Goal: Task Accomplishment & Management: Manage account settings

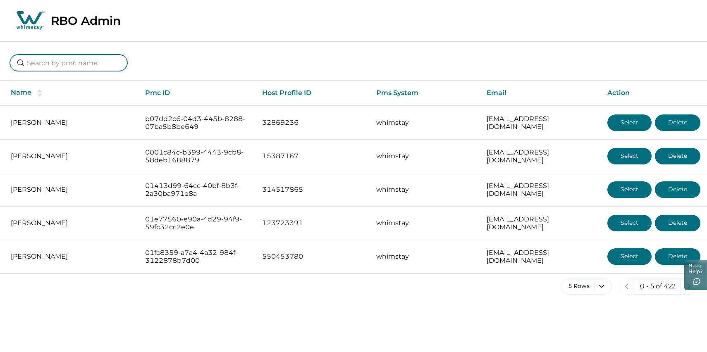
click at [101, 71] on input at bounding box center [68, 63] width 117 height 17
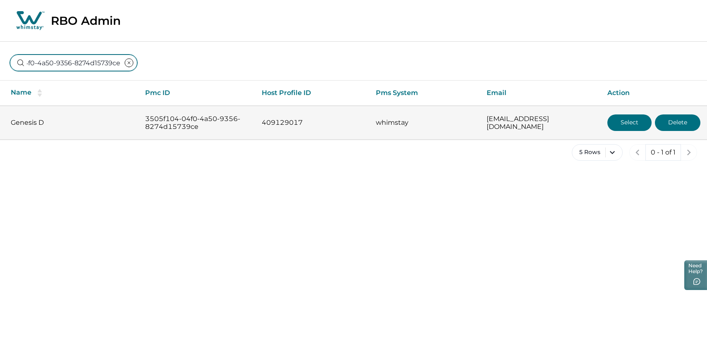
type input "3505f104-04f0-4a50-9356-8274d15739ce"
click at [628, 127] on button "Select" at bounding box center [630, 123] width 44 height 17
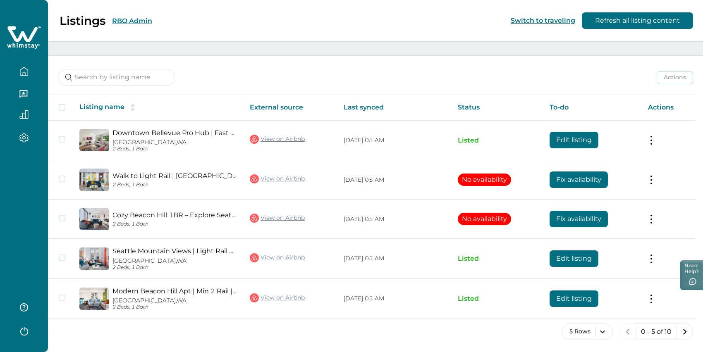
scroll to position [20, 0]
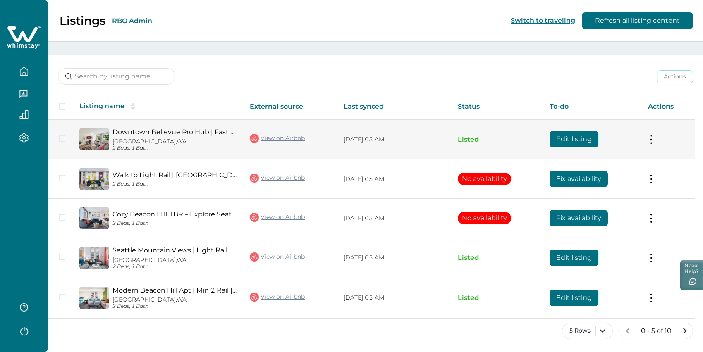
click at [581, 148] on button "Edit listing" at bounding box center [574, 139] width 49 height 17
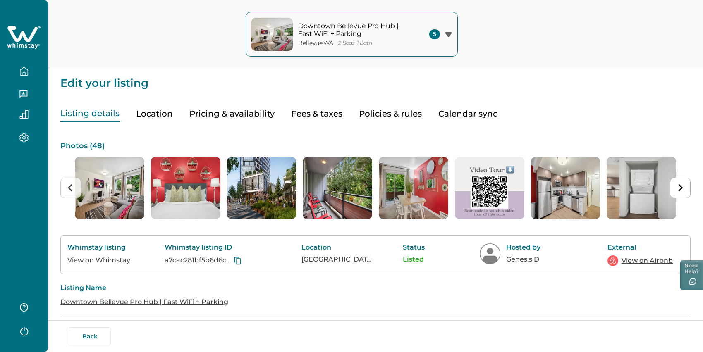
click at [264, 122] on button "Pricing & availability" at bounding box center [231, 113] width 85 height 17
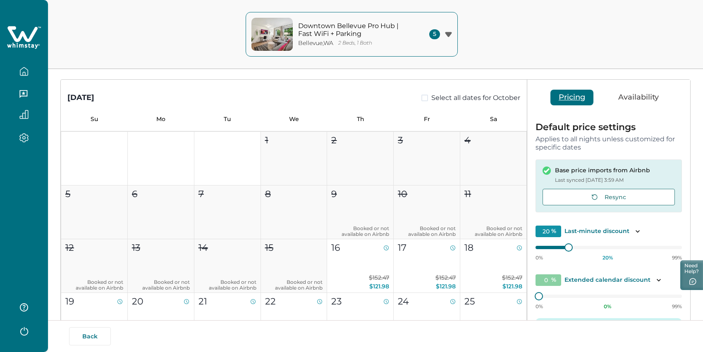
scroll to position [6, 0]
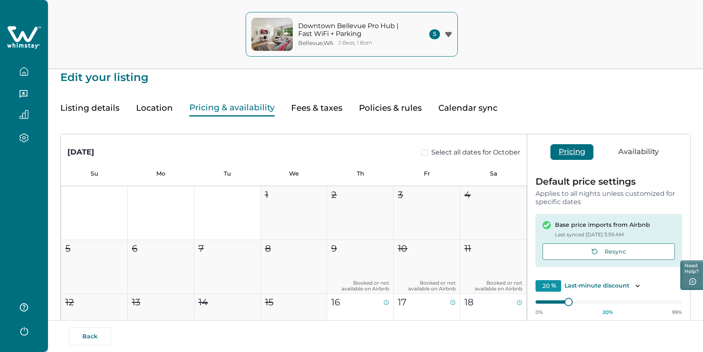
click at [316, 115] on button "Fees & taxes" at bounding box center [316, 108] width 51 height 17
type input "15"
type input "9"
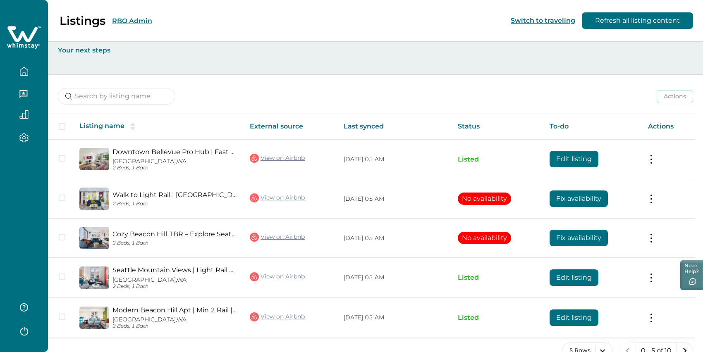
scroll to position [43, 0]
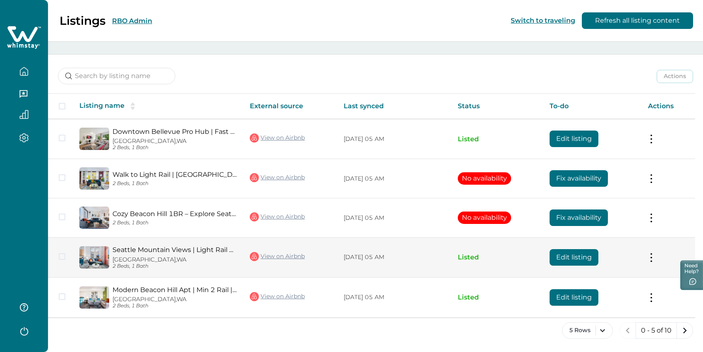
click at [569, 249] on button "Edit listing" at bounding box center [574, 257] width 49 height 17
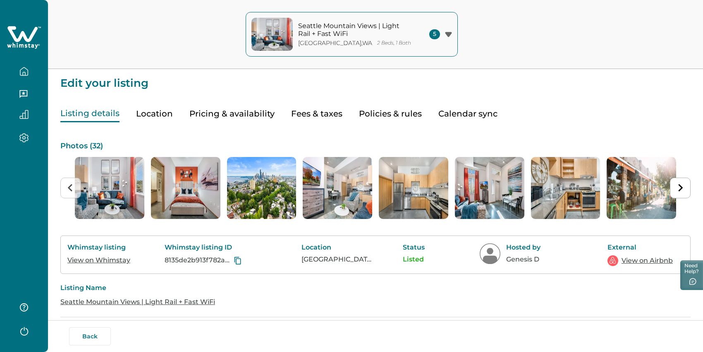
click at [335, 122] on button "Fees & taxes" at bounding box center [316, 113] width 51 height 17
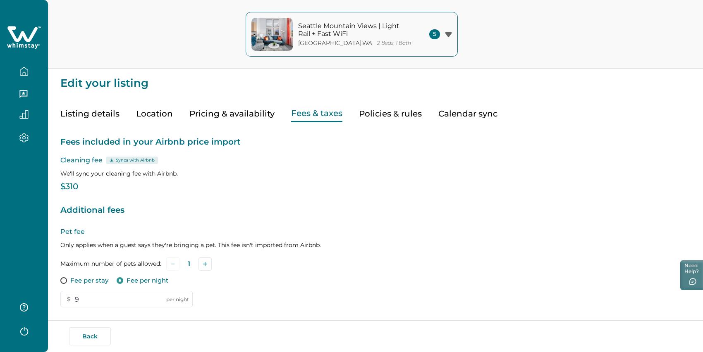
scroll to position [43, 0]
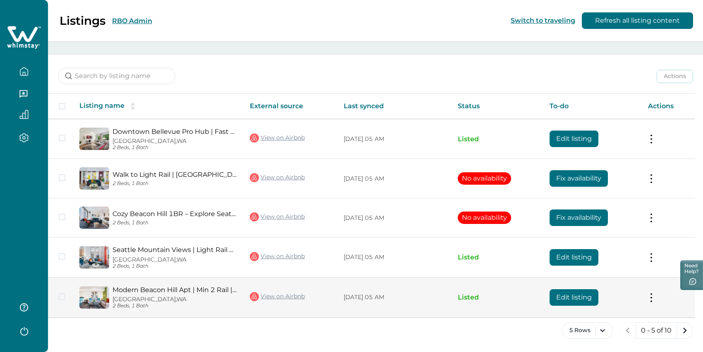
click at [562, 290] on button "Edit listing" at bounding box center [574, 298] width 49 height 17
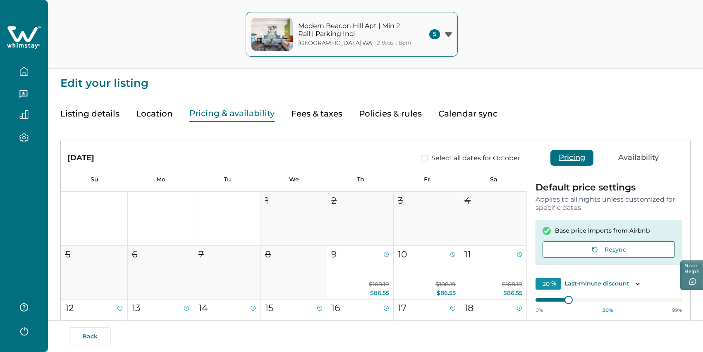
click at [256, 122] on button "Pricing & availability" at bounding box center [231, 113] width 85 height 17
click at [362, 122] on div "Listing details Location Pricing & availability Fees & taxes Policies & rules C…" at bounding box center [375, 106] width 630 height 34
click at [338, 122] on button "Fees & taxes" at bounding box center [316, 113] width 51 height 17
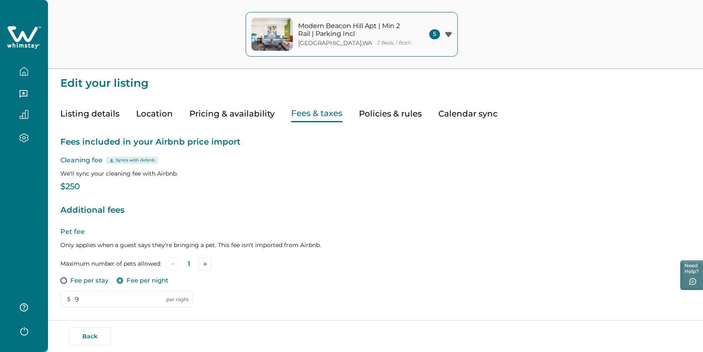
scroll to position [43, 0]
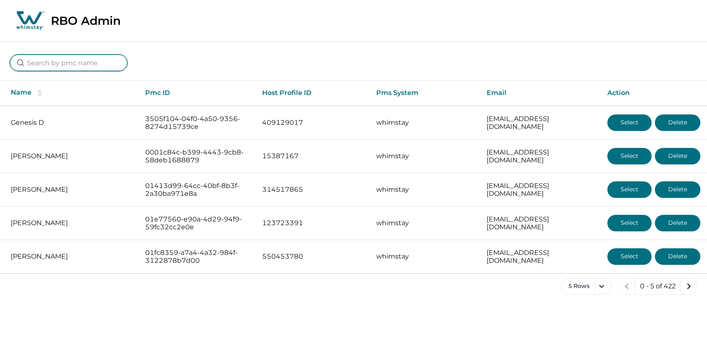
click at [86, 71] on input at bounding box center [68, 63] width 117 height 17
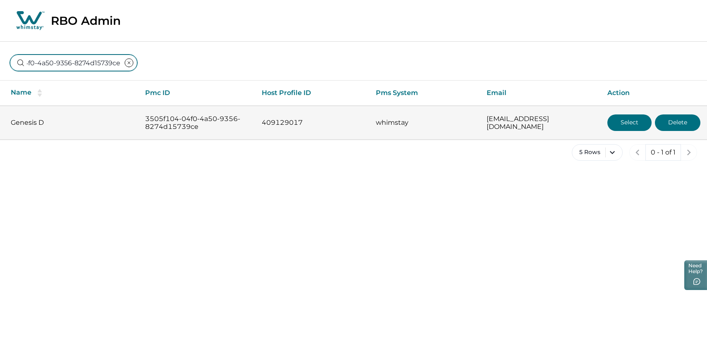
type input "3505f104-04f0-4a50-9356-8274d15739ce"
click at [35, 127] on p "Genesis D" at bounding box center [71, 123] width 121 height 8
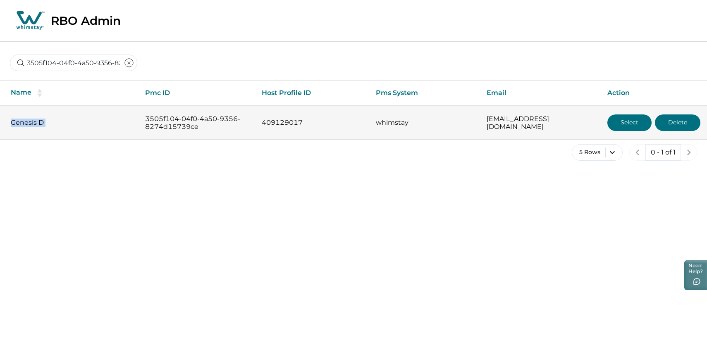
copy p "Genesis D"
click at [621, 131] on button "Select" at bounding box center [630, 123] width 44 height 17
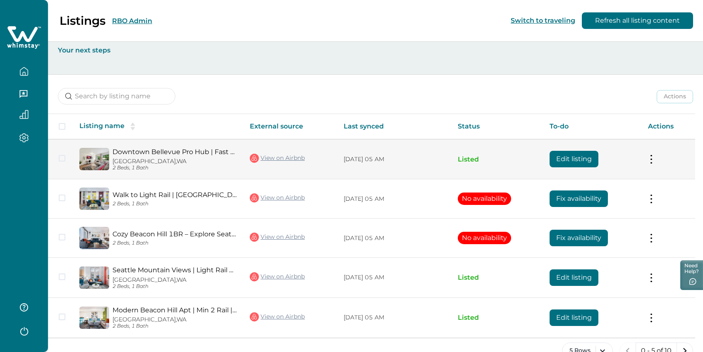
click at [567, 168] on button "Edit listing" at bounding box center [574, 159] width 49 height 17
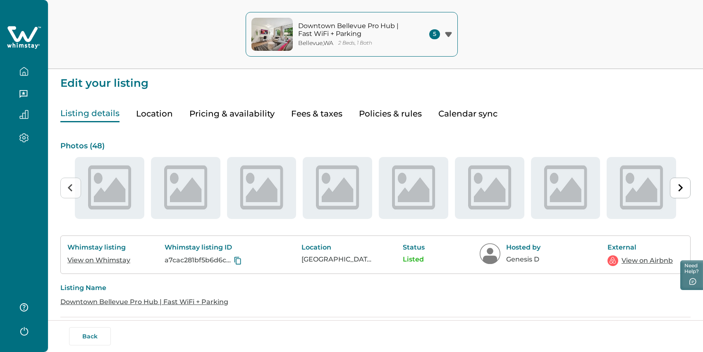
type input "20"
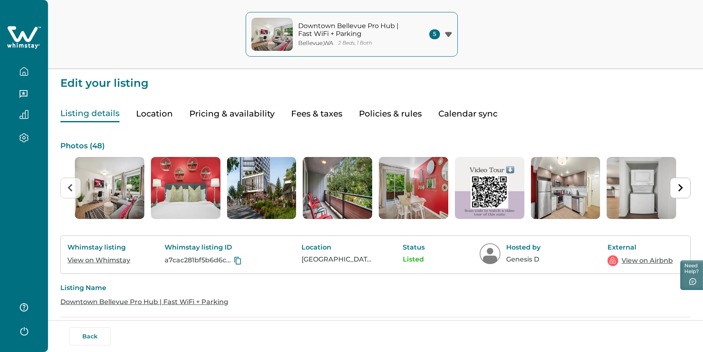
click at [255, 122] on button "Pricing & availability" at bounding box center [231, 113] width 85 height 17
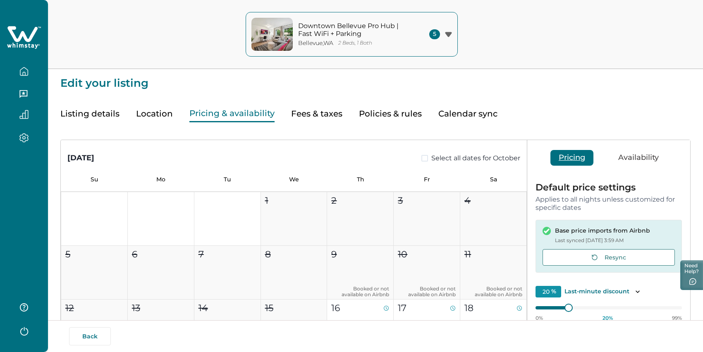
click at [98, 122] on button "Listing details" at bounding box center [89, 113] width 59 height 17
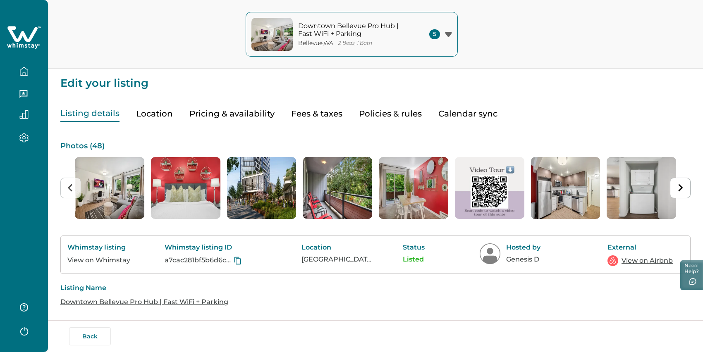
click at [640, 266] on link "View on Airbnb" at bounding box center [647, 261] width 51 height 10
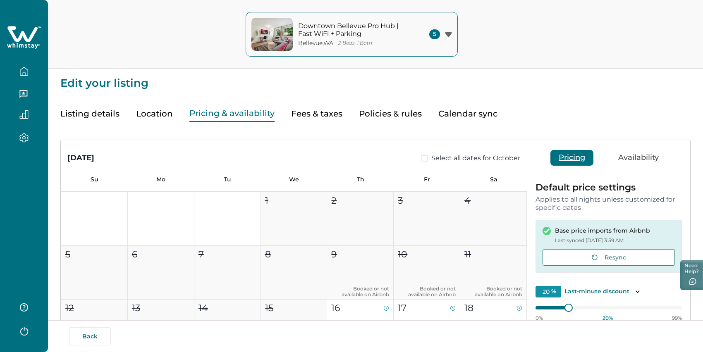
click at [244, 121] on button "Pricing & availability" at bounding box center [231, 113] width 85 height 17
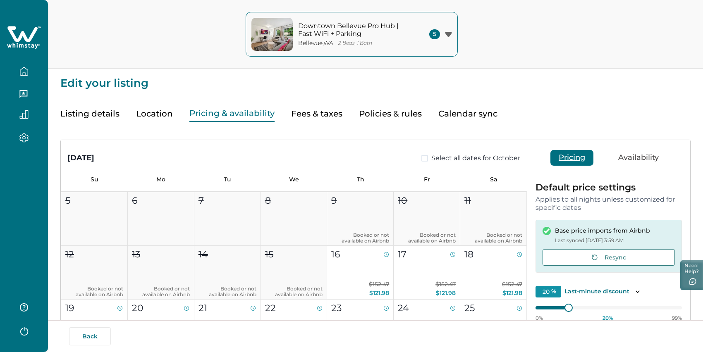
scroll to position [57, 0]
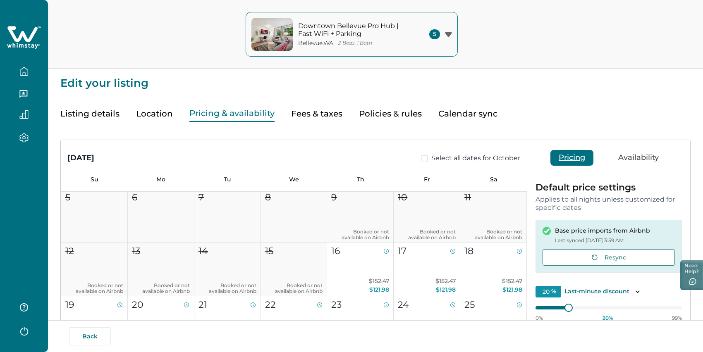
click at [326, 30] on p "Downtown Bellevue Pro Hub | Fast WiFi + Parking" at bounding box center [354, 30] width 112 height 16
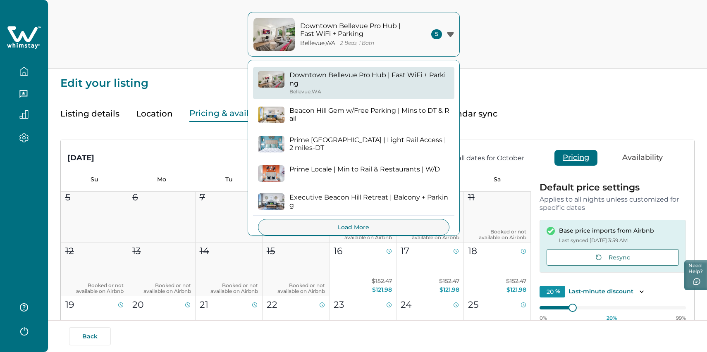
click at [194, 89] on p "Edit your listing" at bounding box center [377, 79] width 635 height 20
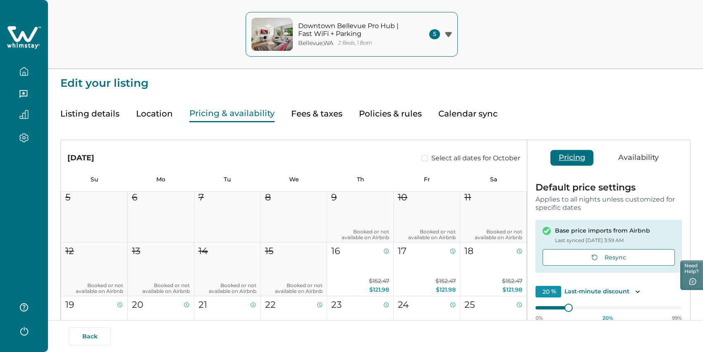
click at [72, 122] on button "Listing details" at bounding box center [89, 113] width 59 height 17
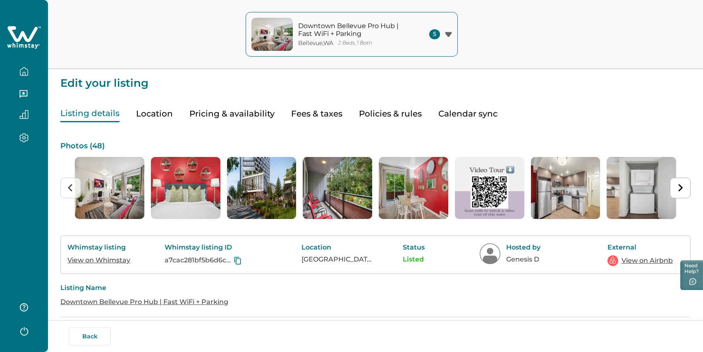
click at [115, 264] on link "View on Whimstay" at bounding box center [98, 260] width 63 height 8
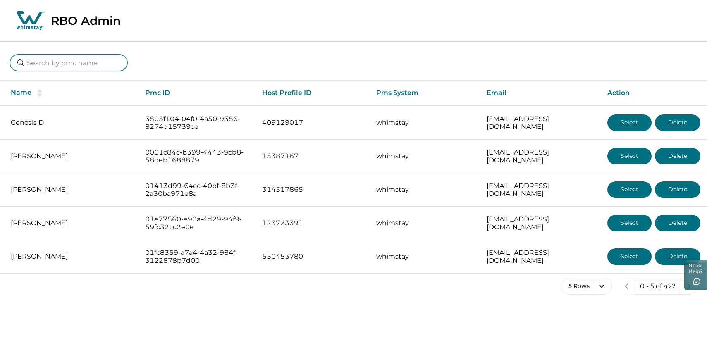
click at [109, 64] on input at bounding box center [68, 63] width 117 height 17
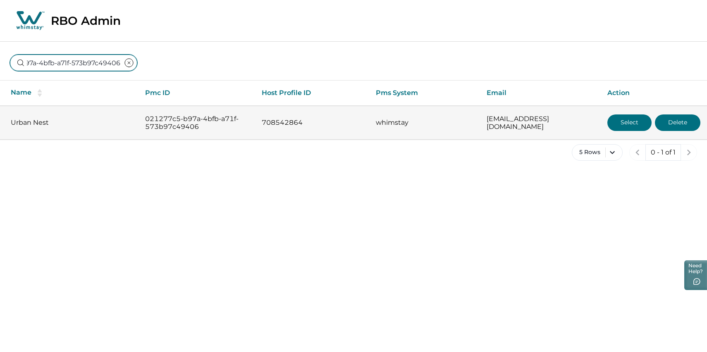
type input "021277c5-b97a-4bfb-a71f-573b97c49406"
click at [632, 127] on button "Select" at bounding box center [630, 123] width 44 height 17
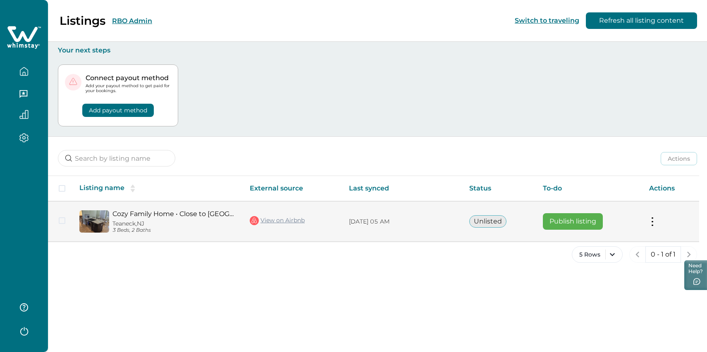
click at [654, 226] on button at bounding box center [652, 222] width 7 height 9
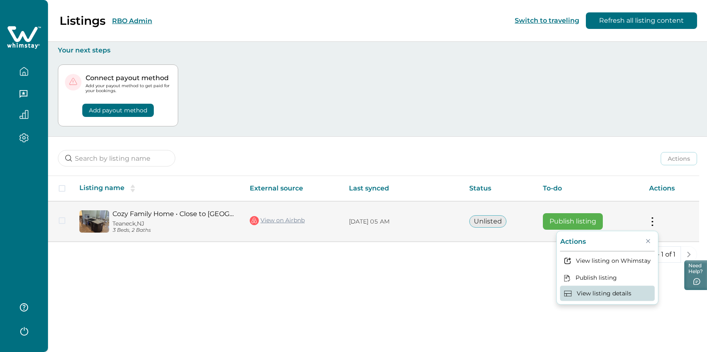
click at [580, 301] on button "View listing details" at bounding box center [607, 293] width 95 height 15
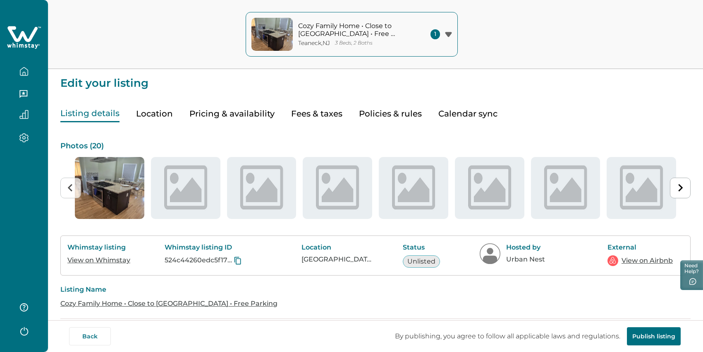
type input "80"
click at [325, 122] on button "Fees & taxes" at bounding box center [316, 113] width 51 height 17
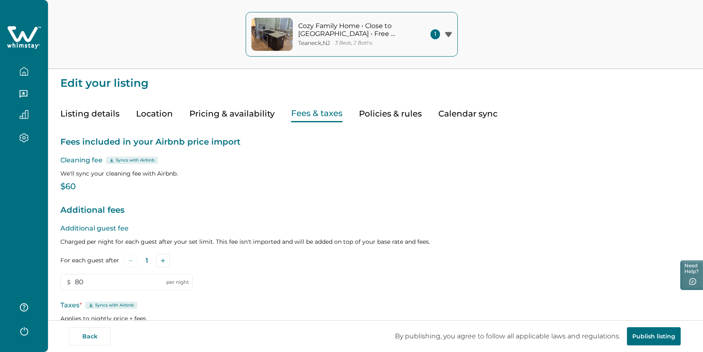
click at [117, 105] on div "Listing details Location Pricing & availability Fees & taxes Policies & rules C…" at bounding box center [375, 106] width 630 height 34
click at [101, 122] on button "Listing details" at bounding box center [89, 113] width 59 height 17
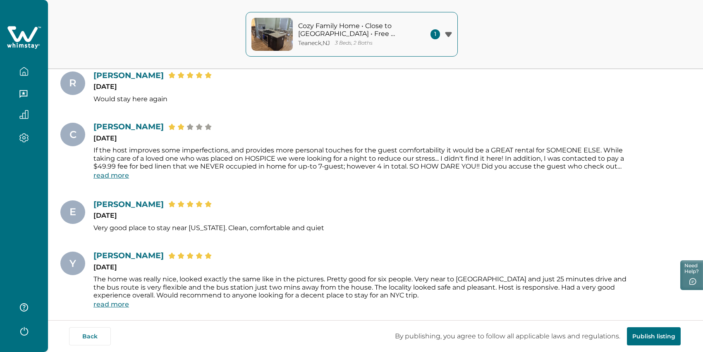
scroll to position [696, 0]
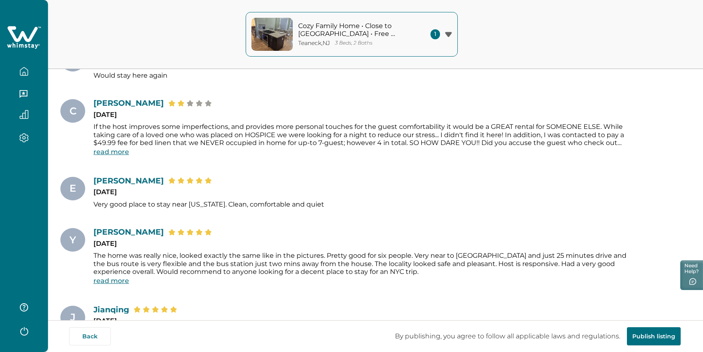
click at [30, 80] on button "button" at bounding box center [24, 71] width 35 height 17
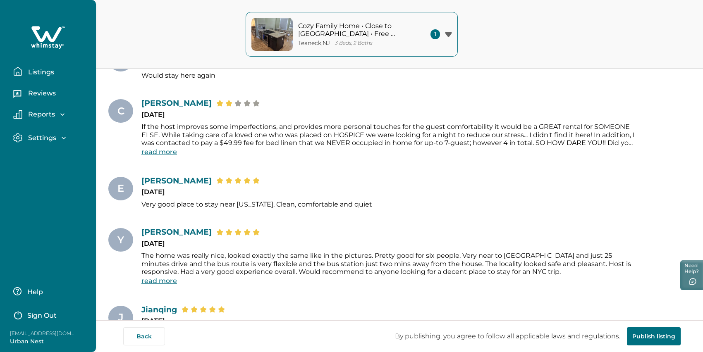
click at [36, 77] on p "Listings" at bounding box center [40, 72] width 29 height 8
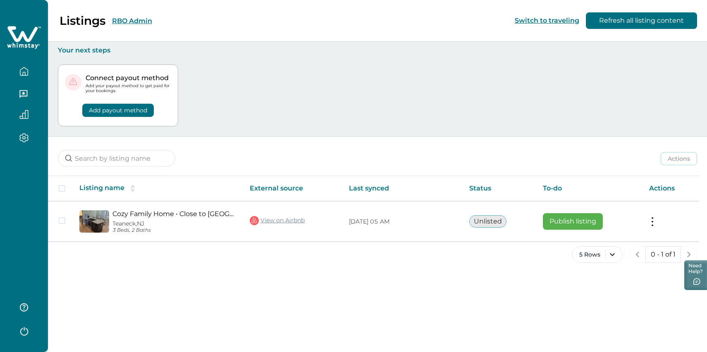
click at [637, 19] on button "Refresh all listing content" at bounding box center [641, 20] width 111 height 17
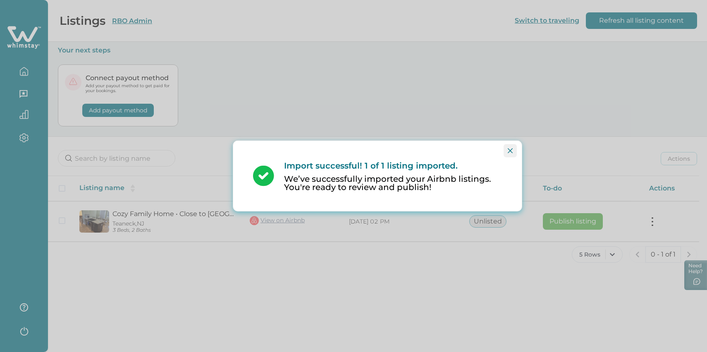
click at [504, 144] on button "Close" at bounding box center [510, 150] width 13 height 13
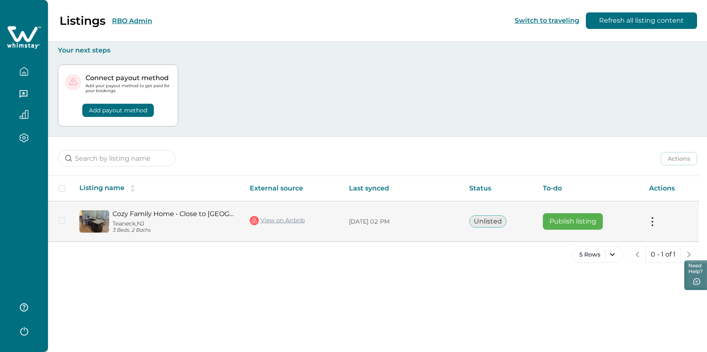
click at [653, 226] on button at bounding box center [652, 222] width 7 height 9
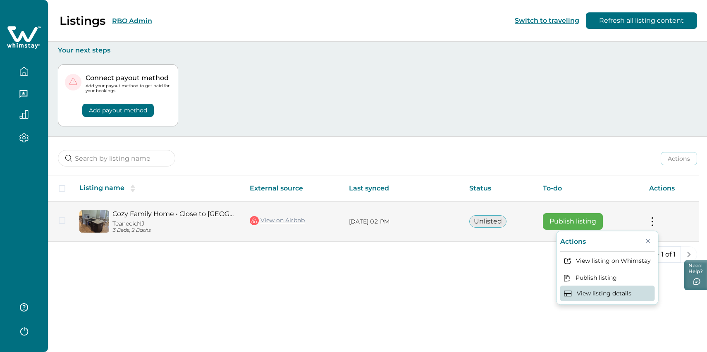
click at [582, 301] on button "View listing details" at bounding box center [607, 293] width 95 height 15
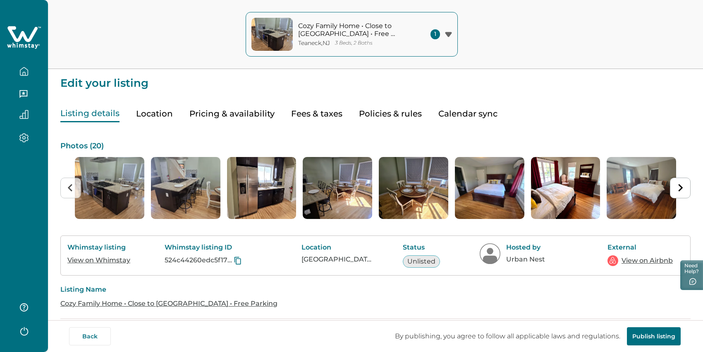
click at [282, 120] on div "Listing details Location Pricing & availability Fees & taxes Policies & rules C…" at bounding box center [375, 106] width 630 height 34
click at [328, 122] on button "Fees & taxes" at bounding box center [316, 113] width 51 height 17
